Goal: Information Seeking & Learning: Learn about a topic

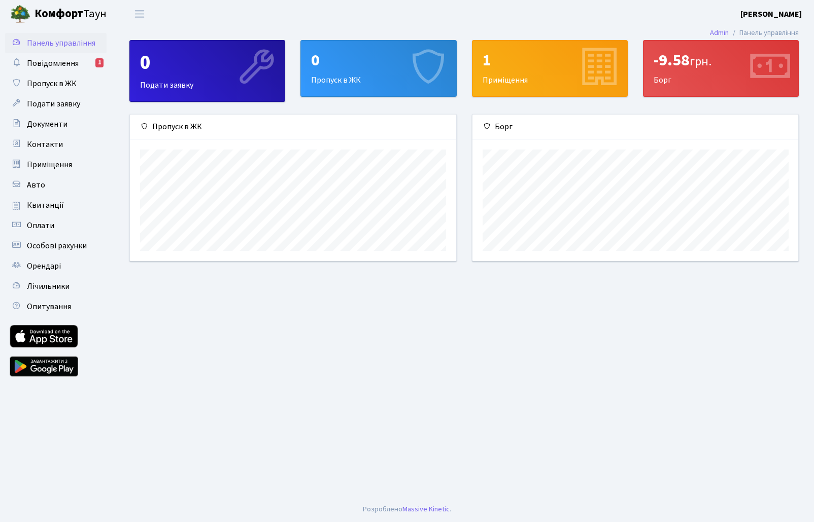
scroll to position [147, 326]
click at [708, 61] on span "грн." at bounding box center [700, 62] width 22 height 18
click at [62, 56] on link "Повідомлення 1" at bounding box center [55, 63] width 101 height 20
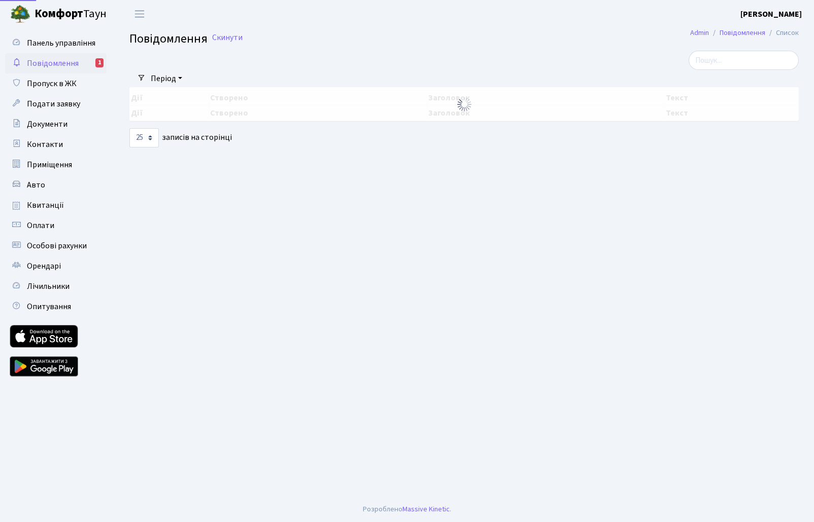
select select "25"
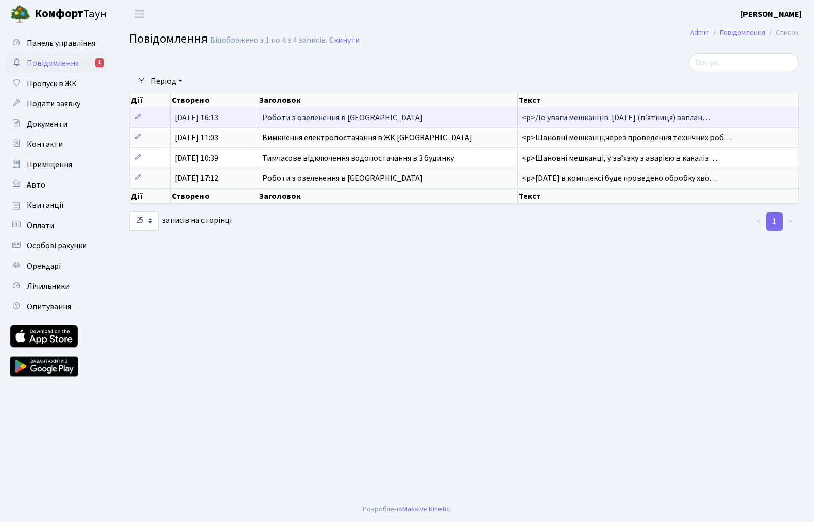
click at [324, 121] on span "Роботи з озеленення в [GEOGRAPHIC_DATA]" at bounding box center [342, 117] width 160 height 11
